Goal: Browse casually

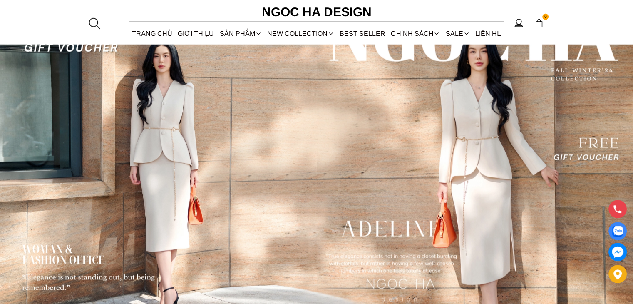
scroll to position [2328, 0]
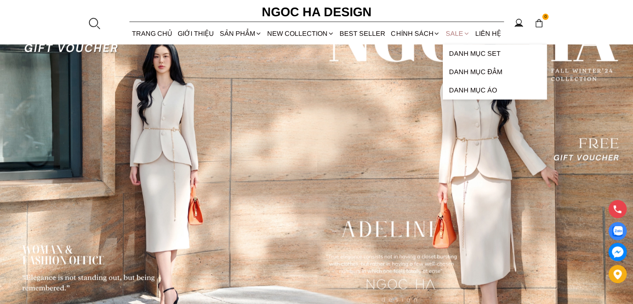
click at [453, 31] on link "SALE" at bounding box center [458, 33] width 30 height 22
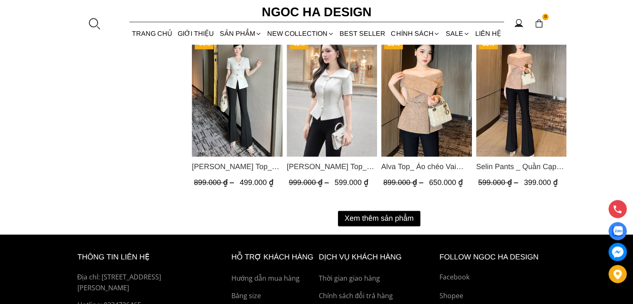
scroll to position [1124, 0]
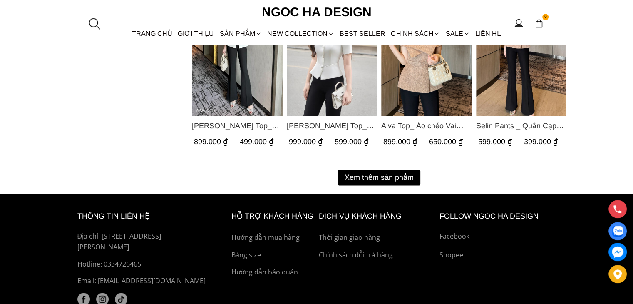
click at [375, 180] on button "Xem thêm sản phẩm" at bounding box center [379, 177] width 82 height 15
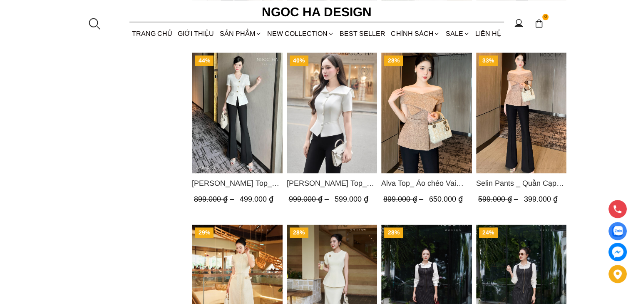
scroll to position [957, 0]
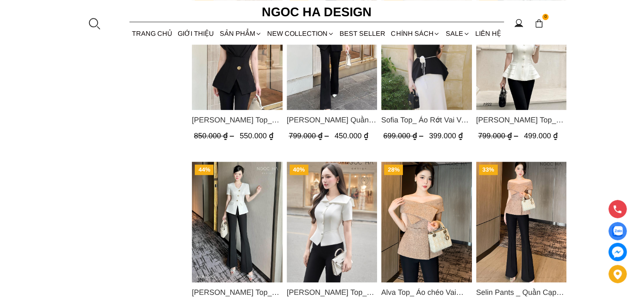
click at [536, 238] on img "Product image - Selin Pants _ Quần Cạp Cao Xếp Ly Giữa 2 màu Đen, Cam - Q007" at bounding box center [521, 221] width 91 height 121
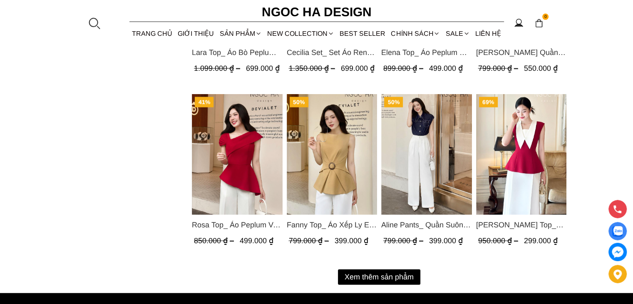
scroll to position [1915, 0]
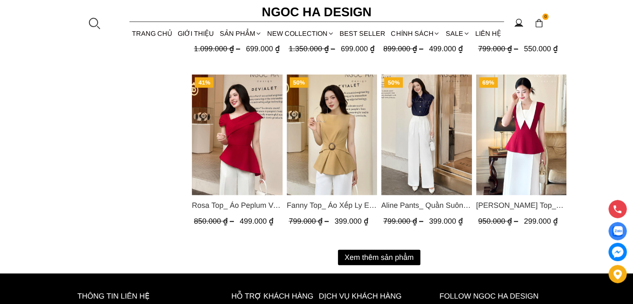
click at [358, 256] on button "Xem thêm sản phẩm" at bounding box center [379, 257] width 82 height 15
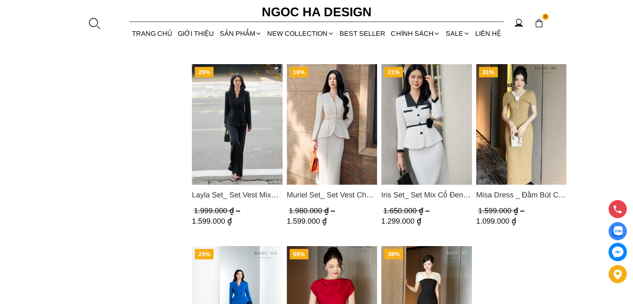
scroll to position [2248, 0]
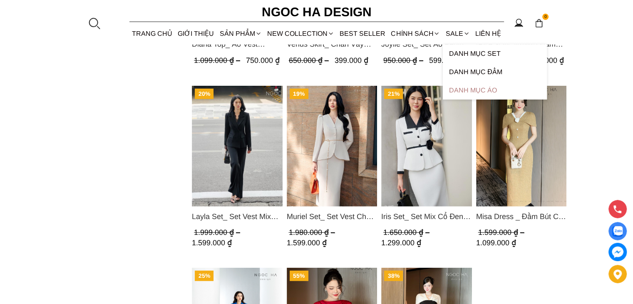
click at [474, 90] on link "Danh Mục Áo" at bounding box center [495, 90] width 104 height 18
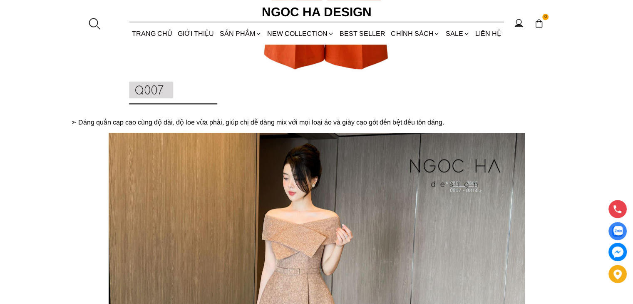
scroll to position [832, 0]
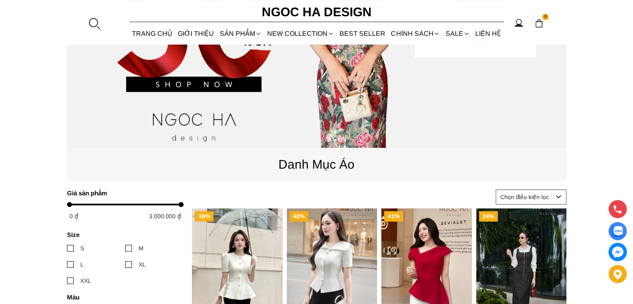
scroll to position [208, 0]
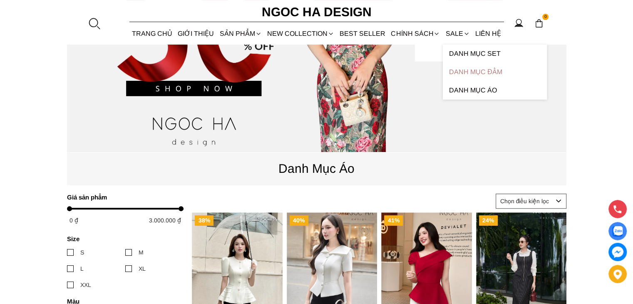
click at [477, 71] on link "Danh Mục Đầm" at bounding box center [495, 72] width 104 height 18
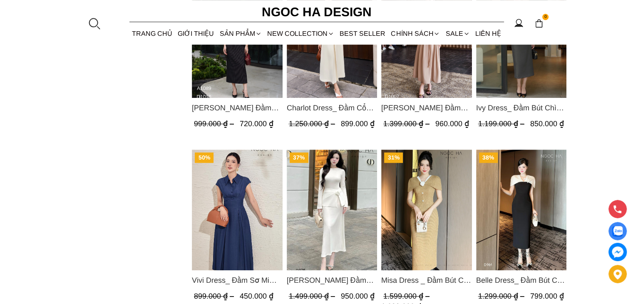
scroll to position [624, 0]
